Goal: Task Accomplishment & Management: Complete application form

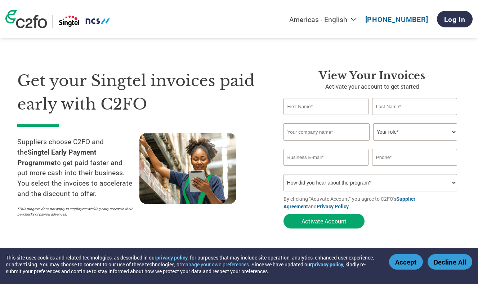
select select "en-[GEOGRAPHIC_DATA]"
click at [343, 103] on input "text" at bounding box center [326, 106] width 85 height 17
type input "[PERSON_NAME]"
type input "TechStudio Solutions Pte Ltd"
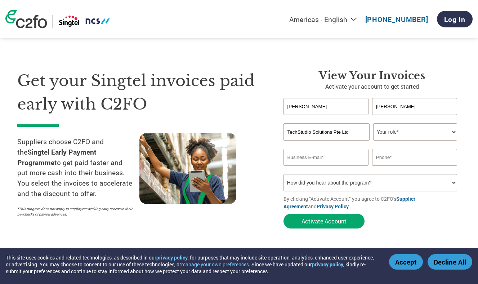
type input "[PERSON_NAME][EMAIL_ADDRESS][PERSON_NAME][DOMAIN_NAME]"
type input "91681888"
click at [353, 136] on input "TechStudio Solutions Pte Ltd" at bounding box center [327, 131] width 86 height 17
click at [401, 134] on select "Your role* CFO Controller Credit Manager Finance Director Treasurer CEO Preside…" at bounding box center [415, 131] width 84 height 17
select select "CEO"
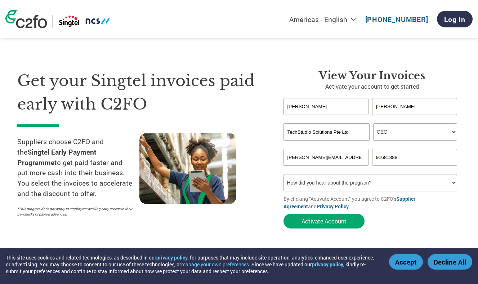
click at [373, 124] on select "Your role* CFO Controller Credit Manager Finance Director Treasurer CEO Preside…" at bounding box center [415, 131] width 84 height 17
click at [373, 186] on select "How did you hear about the program? Received a letter Email Social Media Online…" at bounding box center [371, 182] width 174 height 17
select select "Email"
click at [284, 175] on select "How did you hear about the program? Received a letter Email Social Media Online…" at bounding box center [371, 182] width 174 height 17
click at [328, 222] on button "Activate Account" at bounding box center [324, 221] width 81 height 15
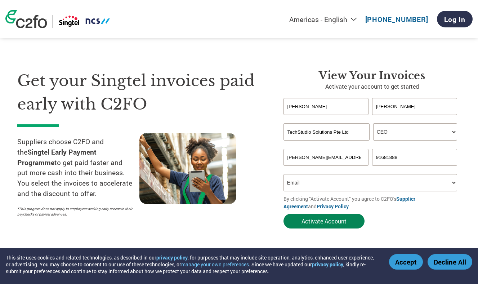
scroll to position [0, 22]
click at [335, 160] on input "[PERSON_NAME][EMAIL_ADDRESS][PERSON_NAME][DOMAIN_NAME]" at bounding box center [326, 157] width 85 height 17
click at [353, 133] on input "TechStudio Solutions Pte Ltd" at bounding box center [327, 131] width 86 height 17
drag, startPoint x: 347, startPoint y: 133, endPoint x: 250, endPoint y: 127, distance: 96.8
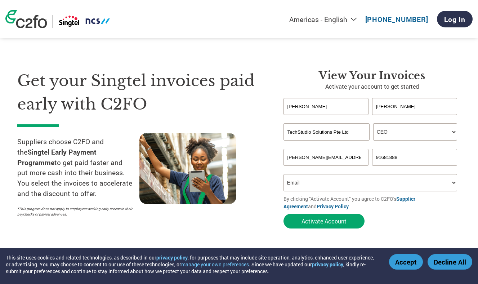
click at [250, 127] on div "Get your Singtel invoices paid early with C2FO Suppliers choose C2FO and the Si…" at bounding box center [239, 136] width 444 height 192
type input "TechStudio Solutions Pte Ltd"
click at [348, 153] on input "[PERSON_NAME][EMAIL_ADDRESS][PERSON_NAME][DOMAIN_NAME]" at bounding box center [326, 157] width 85 height 17
drag, startPoint x: 357, startPoint y: 157, endPoint x: 253, endPoint y: 158, distance: 104.5
click at [253, 158] on div "Get your Singtel invoices paid early with C2FO Suppliers choose C2FO and the Si…" at bounding box center [239, 136] width 444 height 192
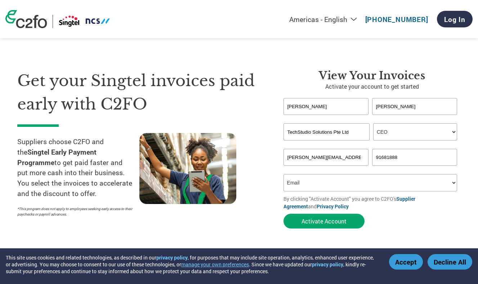
type input "[DOMAIN_NAME]"
type input "[PERSON_NAME][EMAIL_ADDRESS][PERSON_NAME][DOMAIN_NAME]"
click at [269, 201] on div "Get your Singtel invoices paid early with C2FO Suppliers choose C2FO and the Si…" at bounding box center [144, 150] width 255 height 163
click at [312, 186] on select "How did you hear about the program? Received a letter Email Social Media Online…" at bounding box center [371, 182] width 174 height 17
click at [284, 175] on select "How did you hear about the program? Received a letter Email Social Media Online…" at bounding box center [371, 182] width 174 height 17
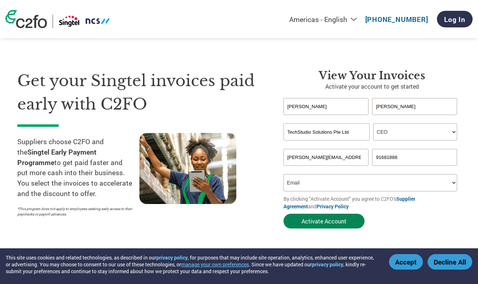
click at [322, 223] on button "Activate Account" at bounding box center [324, 221] width 81 height 15
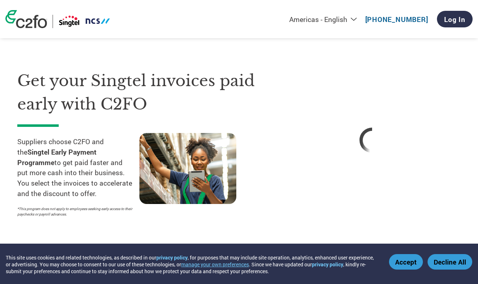
select select "en-[GEOGRAPHIC_DATA]"
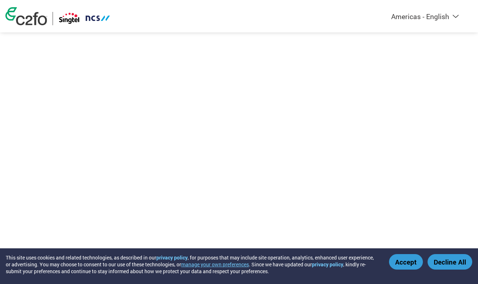
select select "en-[GEOGRAPHIC_DATA]"
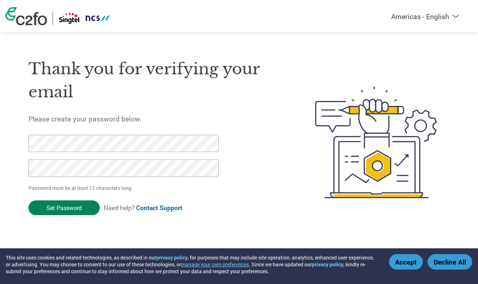
click at [83, 206] on input "Set Password" at bounding box center [63, 207] width 71 height 15
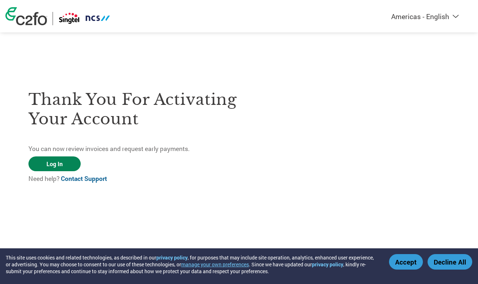
click at [57, 162] on link "Log In" at bounding box center [54, 163] width 52 height 15
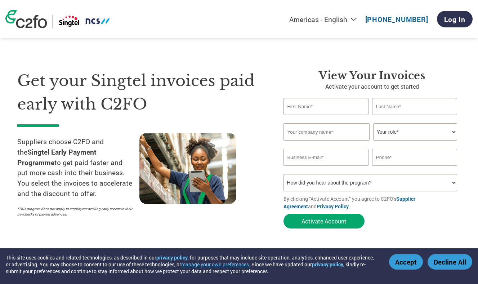
select select "en-[GEOGRAPHIC_DATA]"
